Goal: Use online tool/utility: Utilize a website feature to perform a specific function

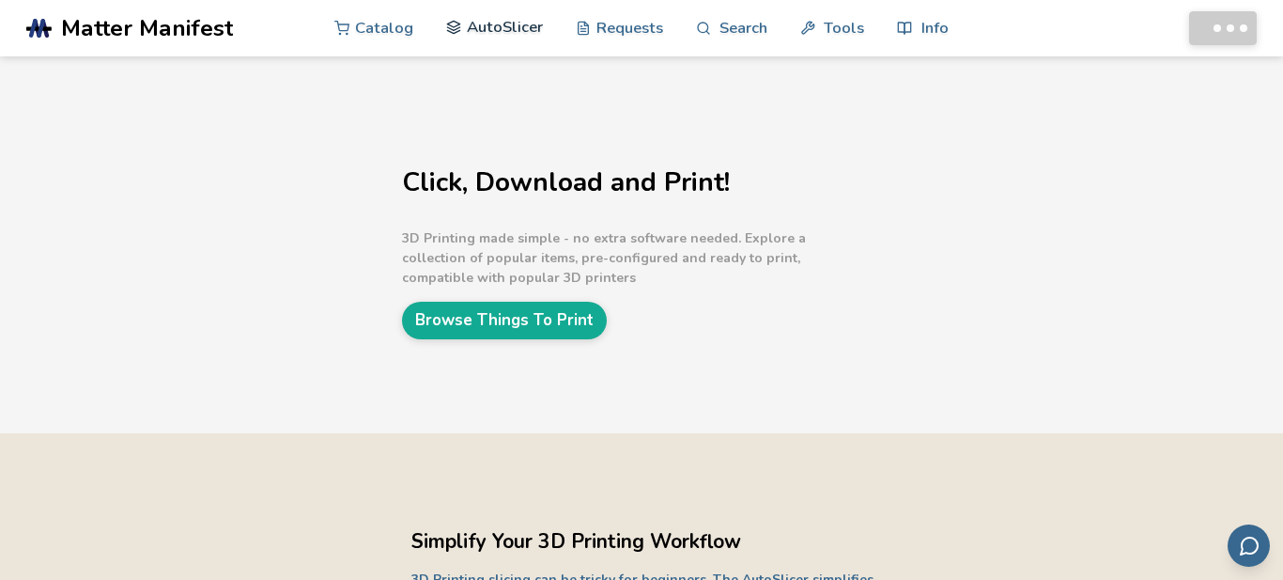
click at [511, 24] on link "AutoSlicer" at bounding box center [494, 27] width 97 height 56
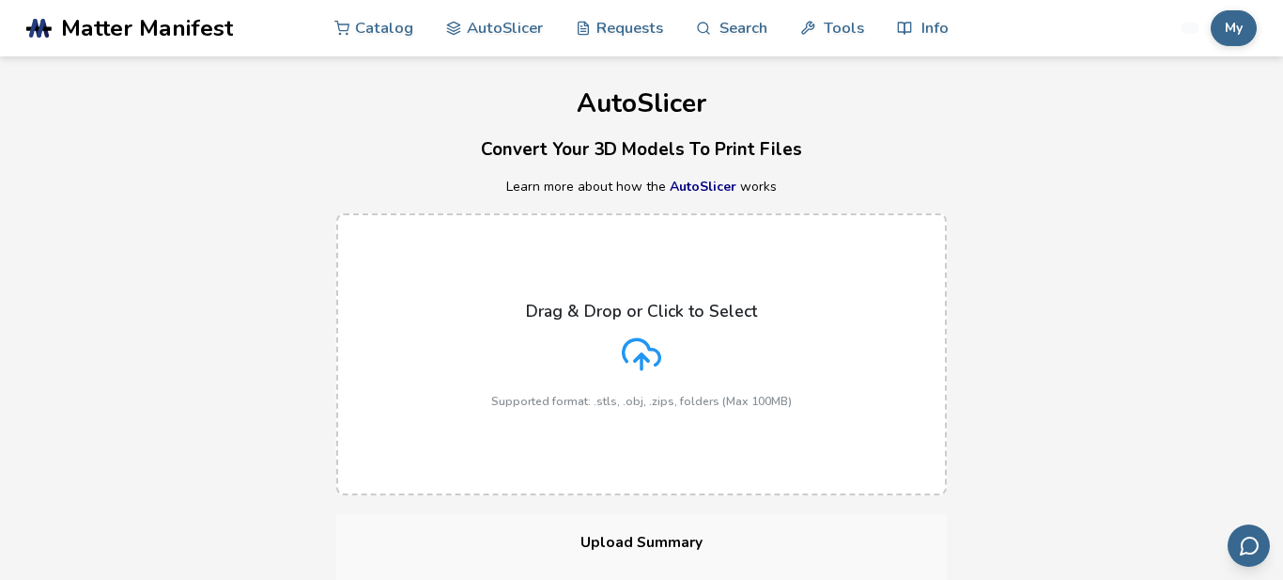
scroll to position [718, 0]
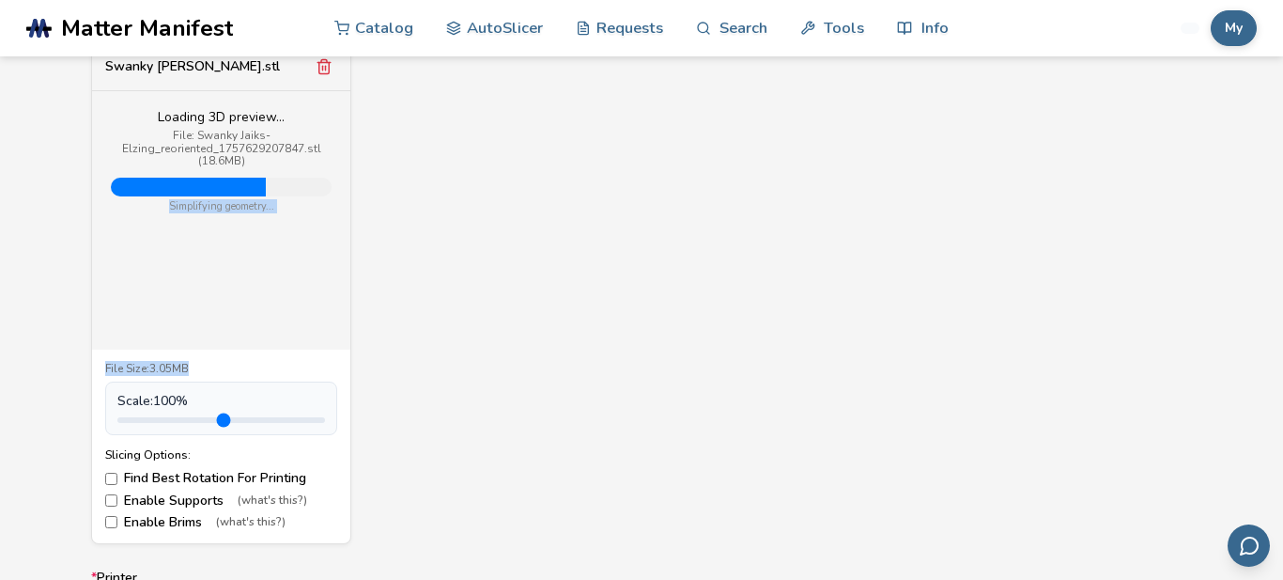
drag, startPoint x: 258, startPoint y: 423, endPoint x: 249, endPoint y: 432, distance: 13.3
click at [249, 432] on div "Swanky Jaiks-Elzing.stl Loading 3D preview... File: Swanky Jaiks-Elzing_reorien…" at bounding box center [221, 293] width 260 height 501
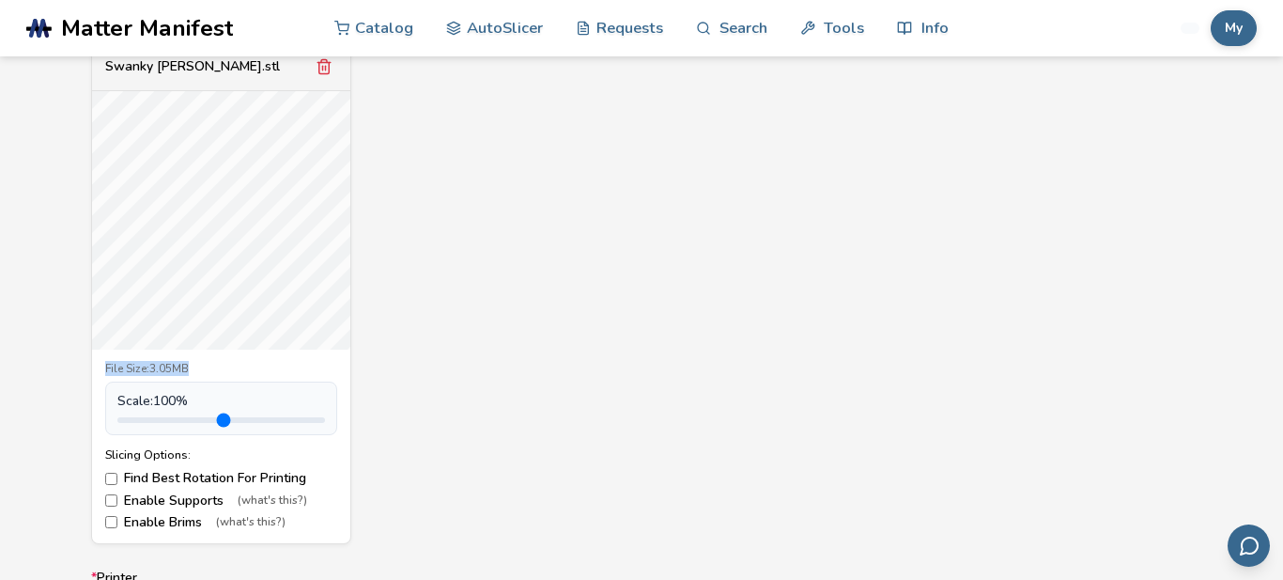
click at [390, 428] on div "Swanky Jaiks-Elzing.stl File Size: 3.05MB Scale: 100 % Slicing Options: Find Be…" at bounding box center [641, 293] width 1101 height 501
click at [158, 503] on label "Enable Supports (what's this?)" at bounding box center [221, 500] width 232 height 15
click at [175, 420] on input "range" at bounding box center [221, 420] width 208 height 6
type input "*"
click at [161, 420] on input "range" at bounding box center [221, 420] width 208 height 6
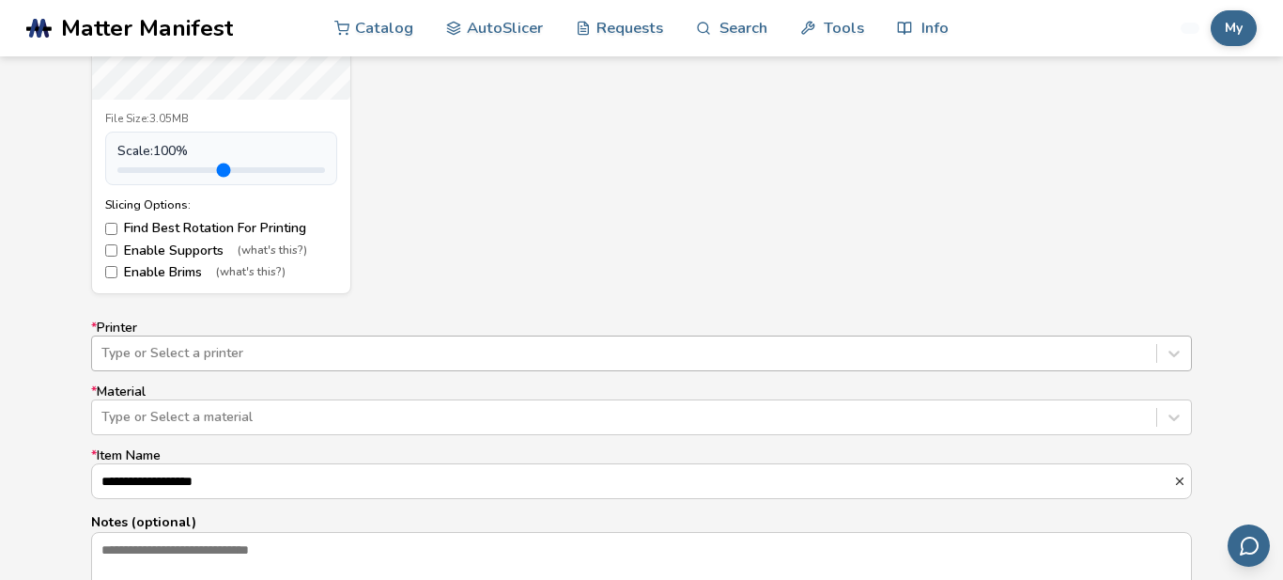
click at [233, 350] on div "Type or Select a printer" at bounding box center [641, 353] width 1101 height 36
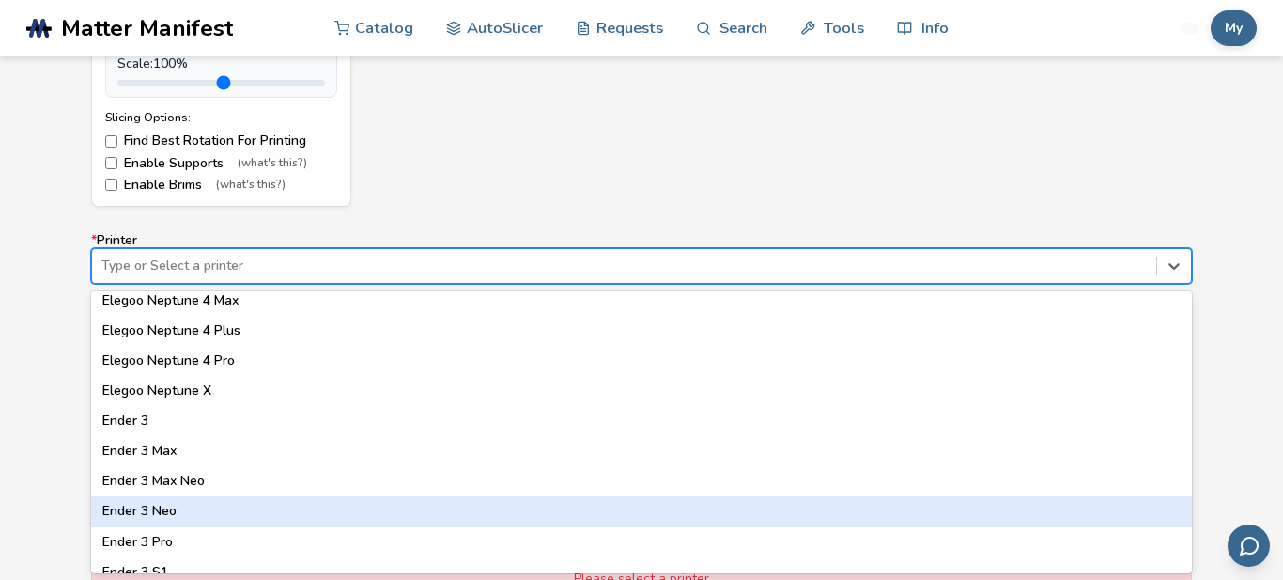
scroll to position [945, 0]
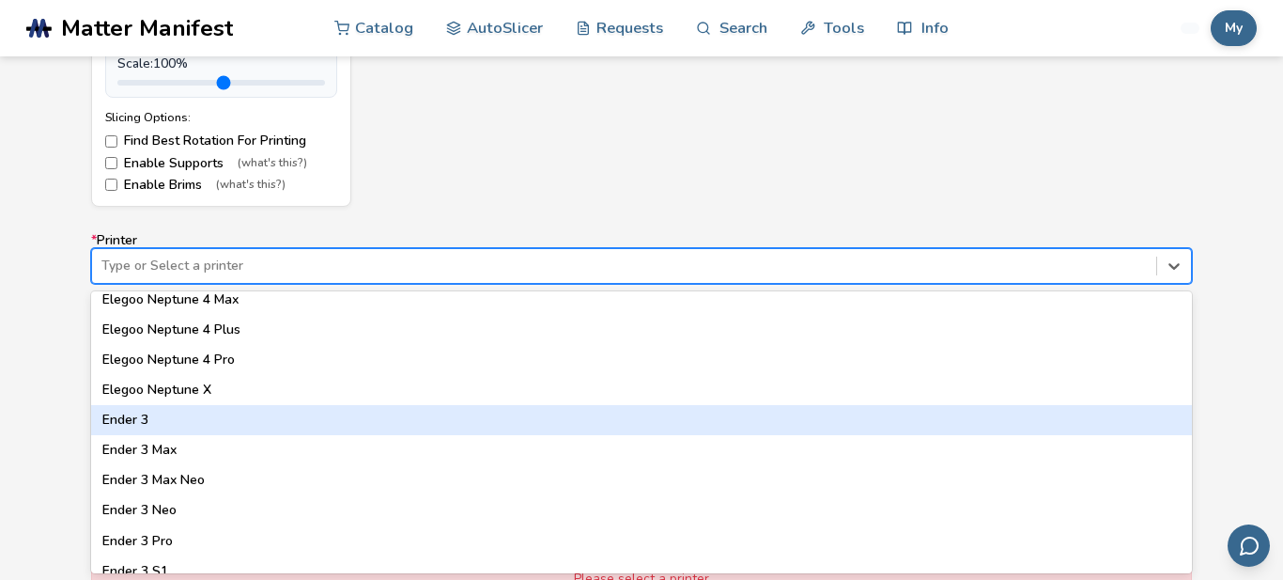
click at [153, 423] on div "Ender 3" at bounding box center [641, 420] width 1101 height 30
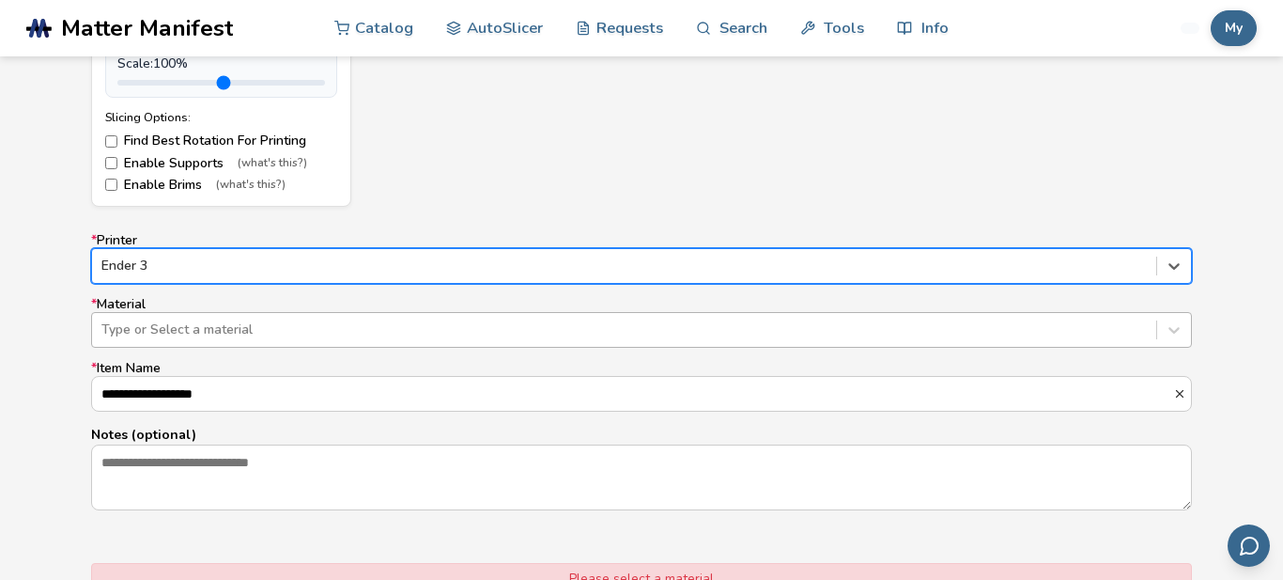
click at [179, 338] on div at bounding box center [623, 329] width 1045 height 19
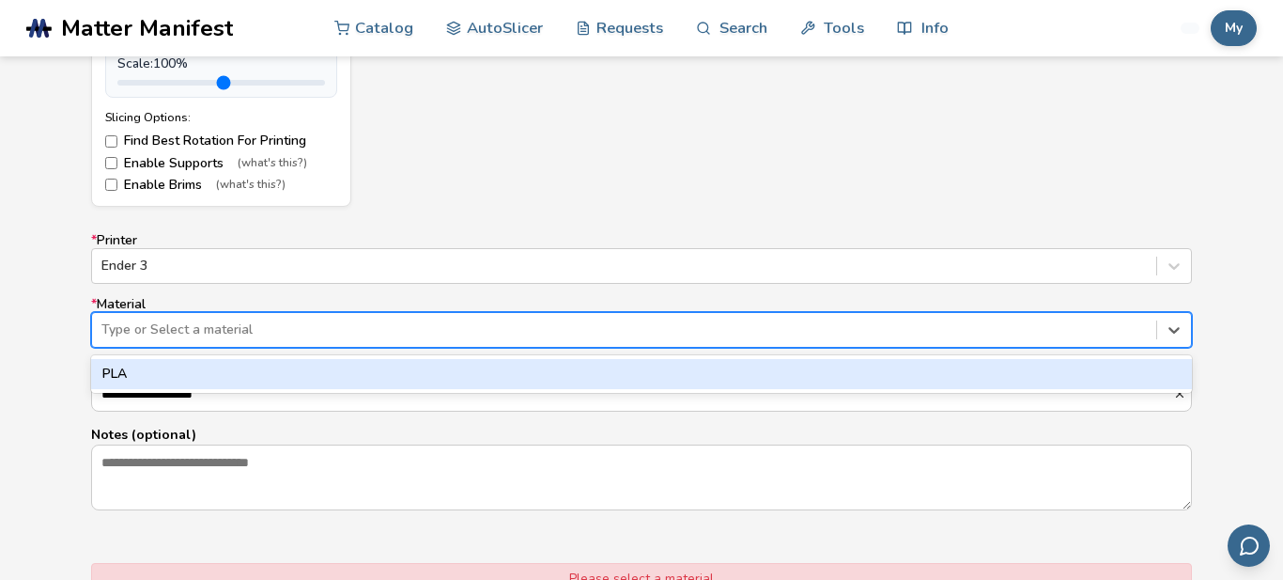
click at [167, 369] on div "PLA" at bounding box center [641, 374] width 1101 height 30
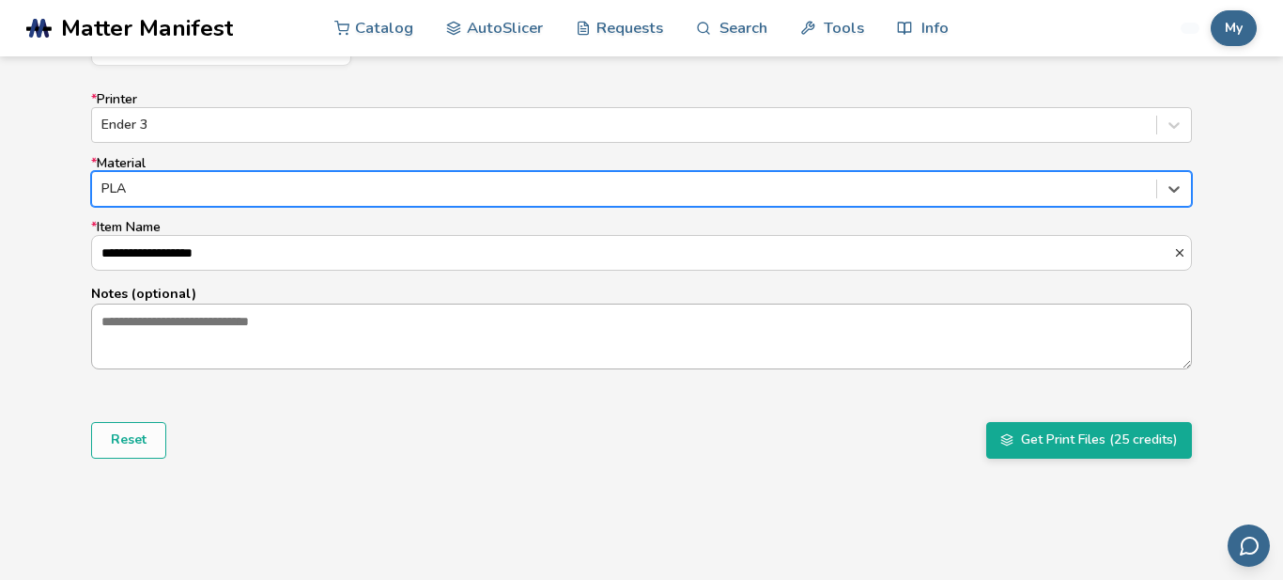
scroll to position [1197, 0]
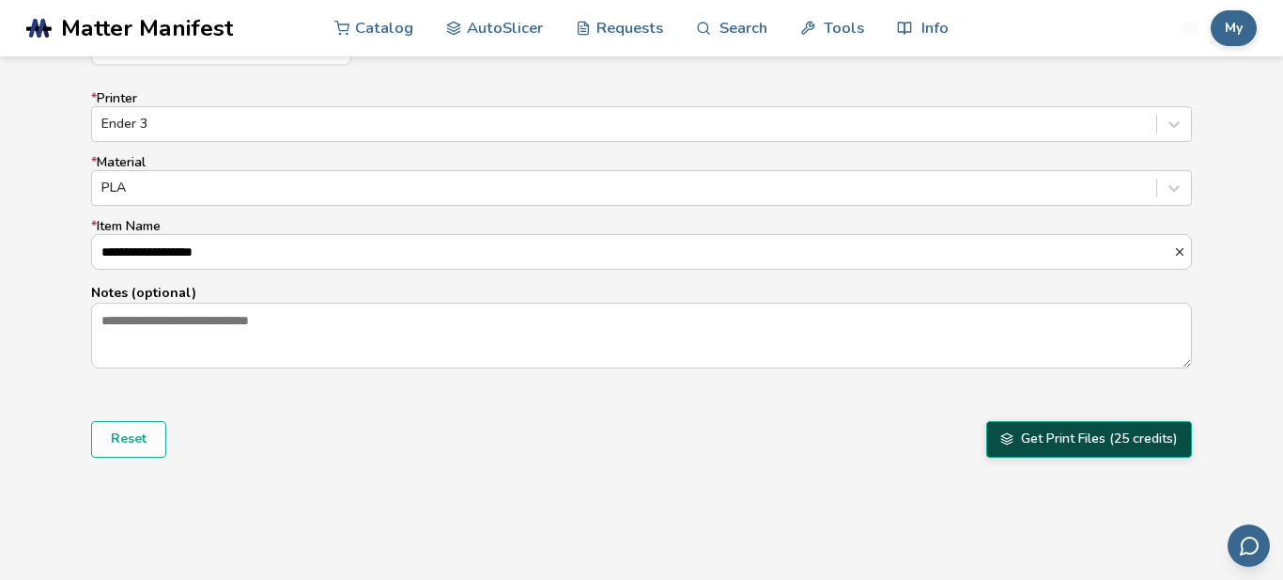
click at [1009, 445] on icon "submit" at bounding box center [1006, 438] width 13 height 13
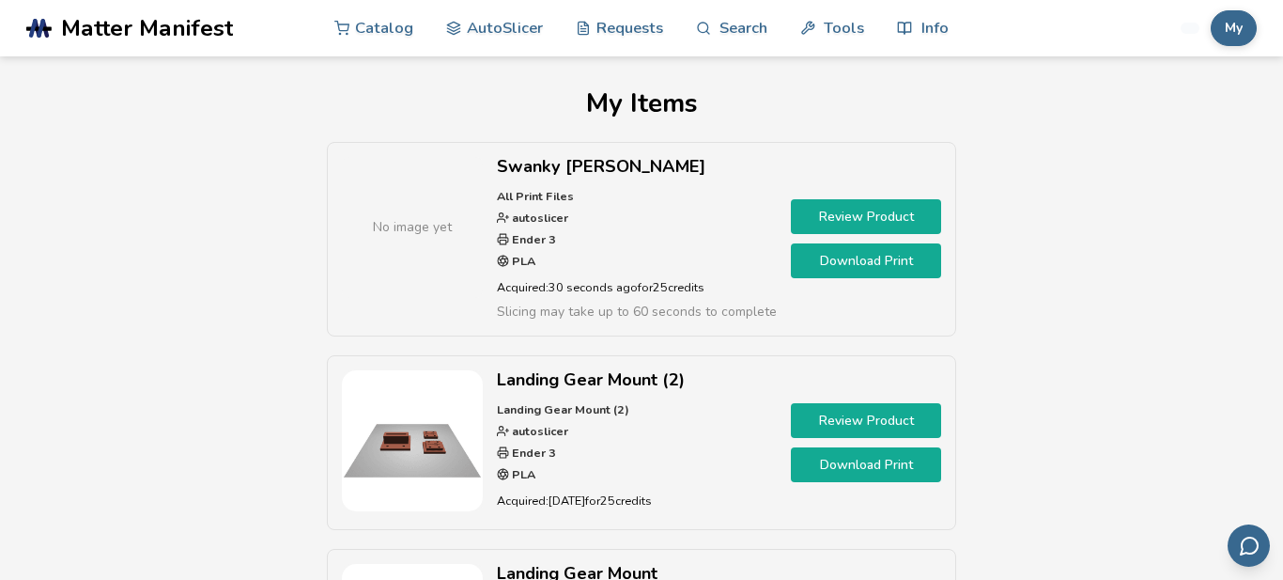
click at [817, 252] on link "Download Print" at bounding box center [866, 260] width 150 height 35
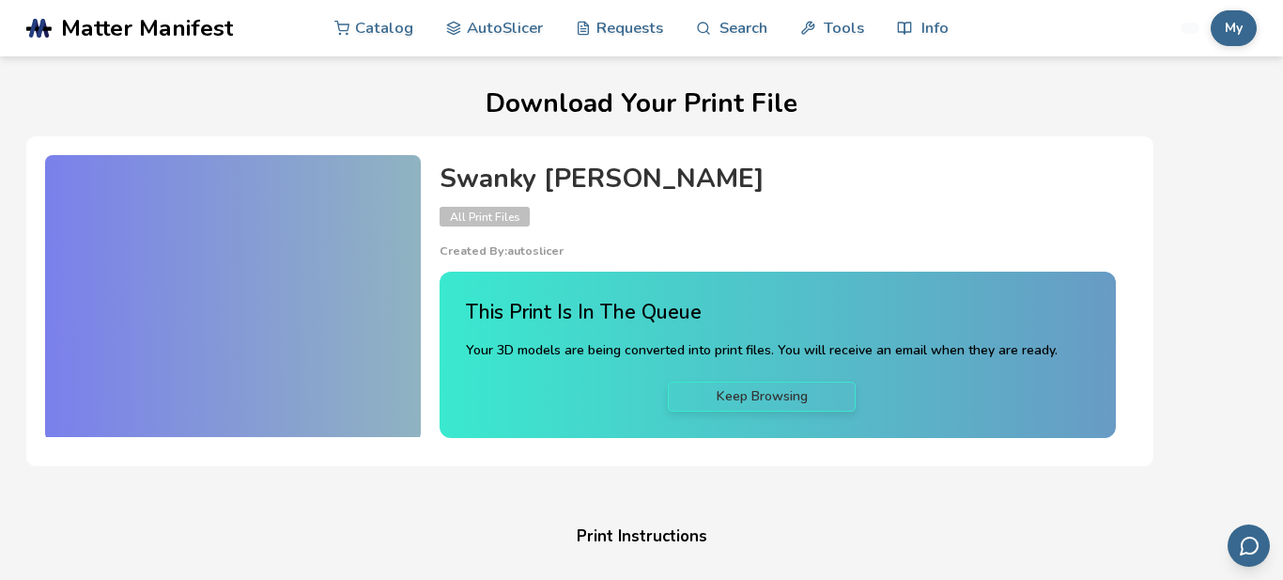
click at [752, 408] on link "Keep Browsing" at bounding box center [762, 396] width 188 height 30
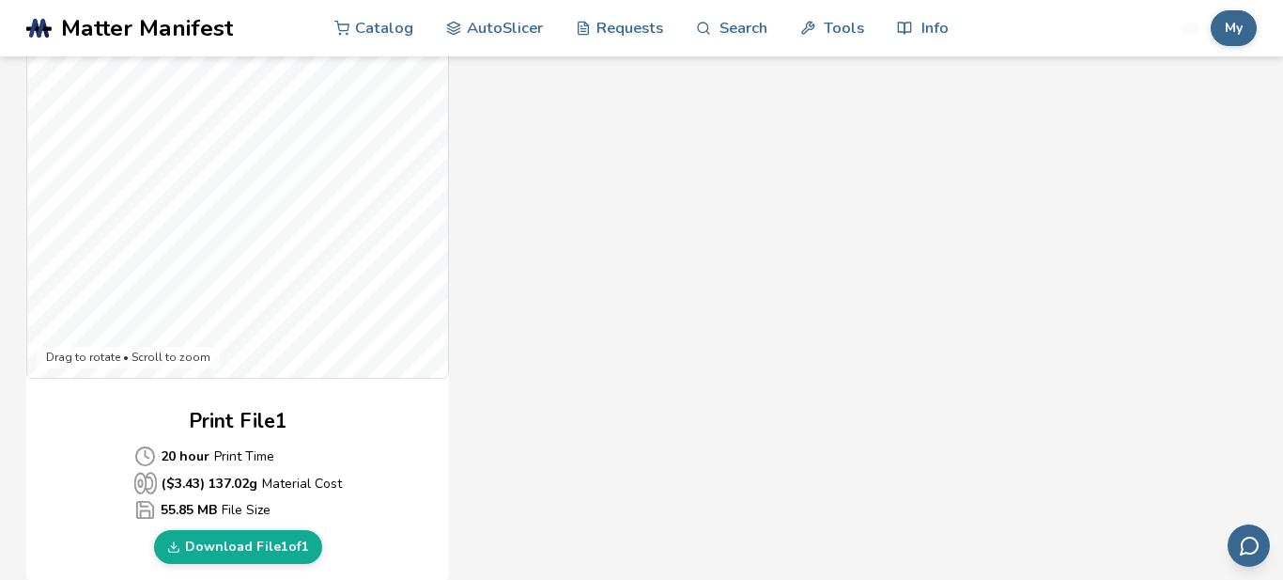
scroll to position [593, 0]
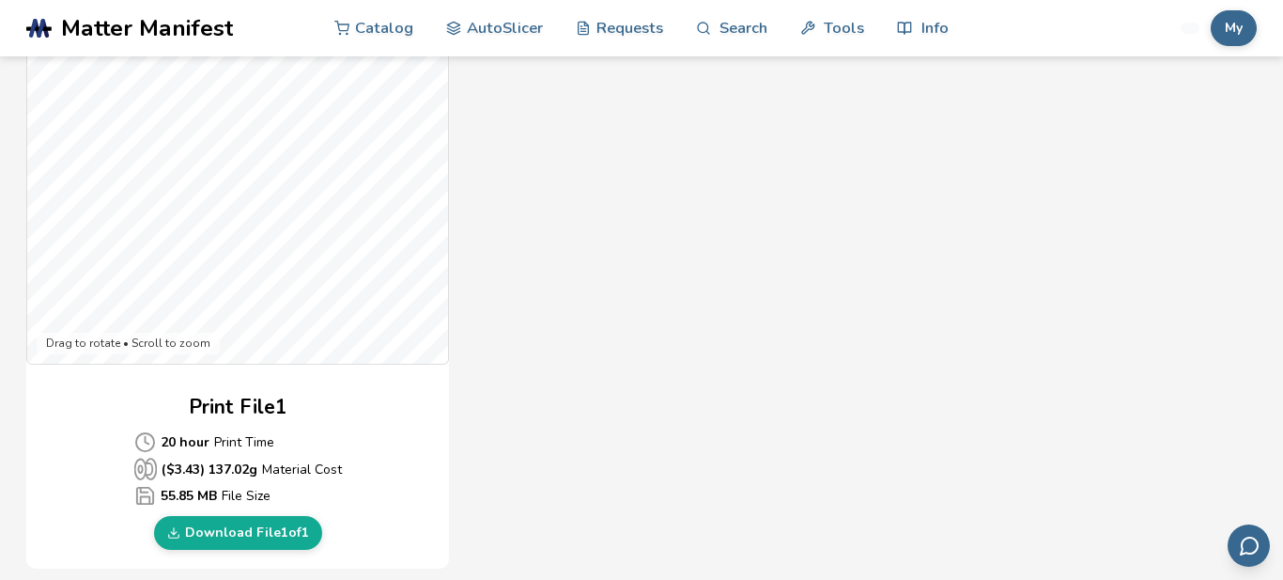
click at [463, 290] on div "Gcode Preview Drag to rotate • Scroll to zoom Print File 1 20 hour Print Time (…" at bounding box center [589, 227] width 1127 height 684
